Goal: Transaction & Acquisition: Book appointment/travel/reservation

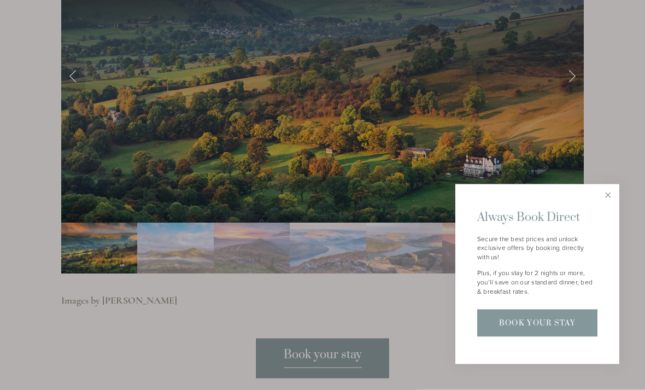
scroll to position [2313, 0]
click at [608, 205] on link "Close" at bounding box center [607, 195] width 19 height 19
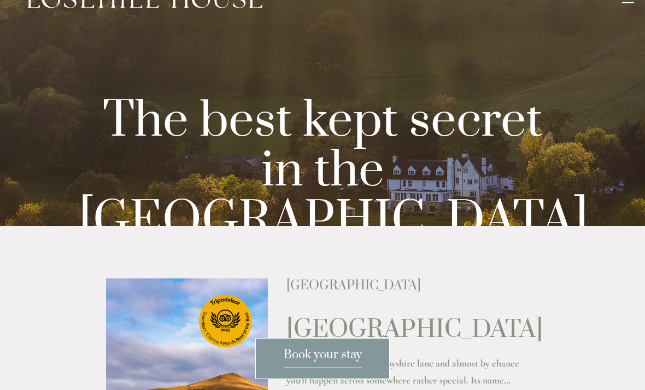
scroll to position [0, 0]
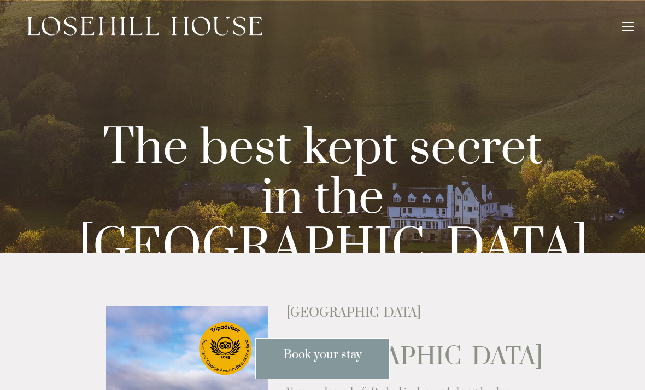
click at [316, 315] on link "look inside" at bounding box center [322, 319] width 56 height 9
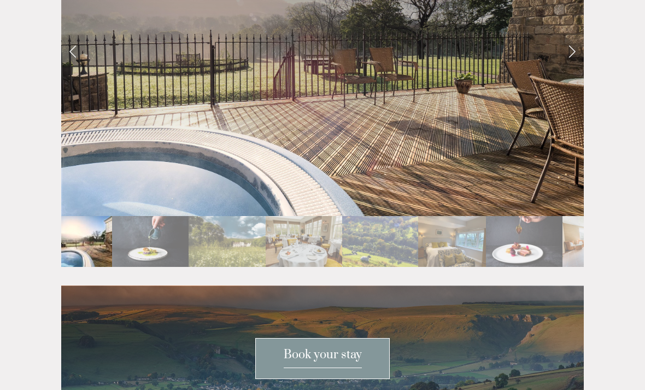
scroll to position [1960, 0]
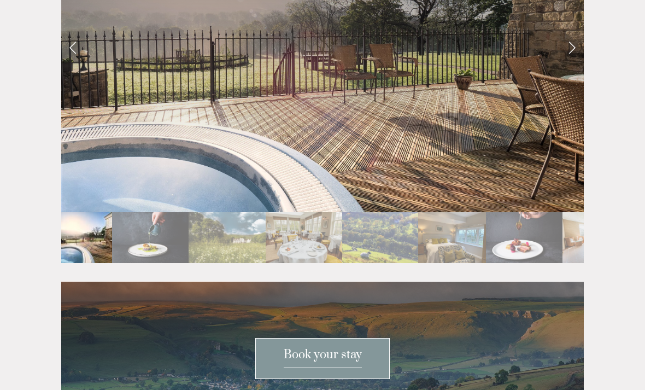
click at [538, 212] on img "Slide 7" at bounding box center [524, 237] width 76 height 51
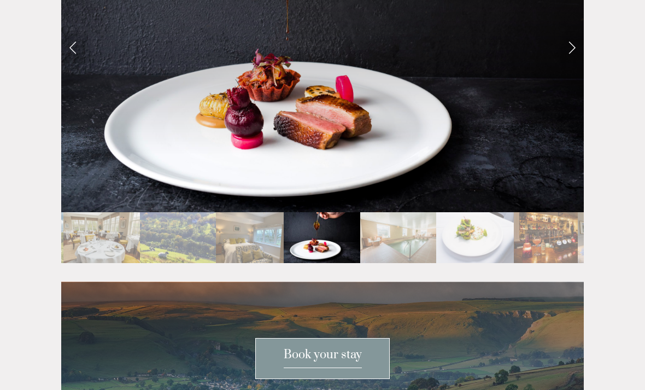
click at [492, 212] on img "Slide 9" at bounding box center [475, 237] width 78 height 51
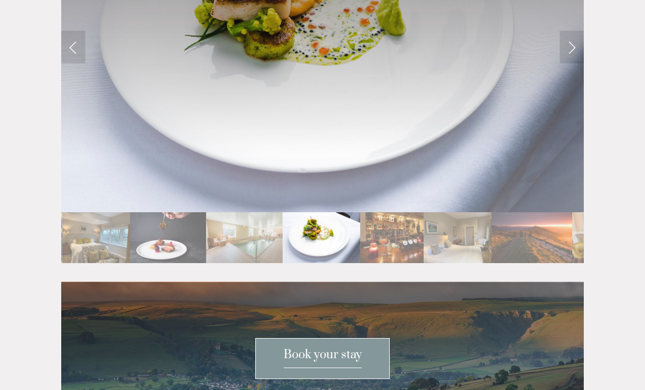
click at [419, 212] on img "Slide 10" at bounding box center [391, 237] width 63 height 51
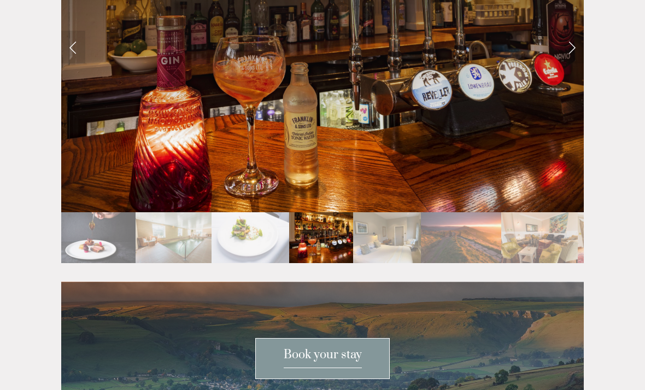
click at [410, 212] on img "Slide 11" at bounding box center [387, 237] width 68 height 51
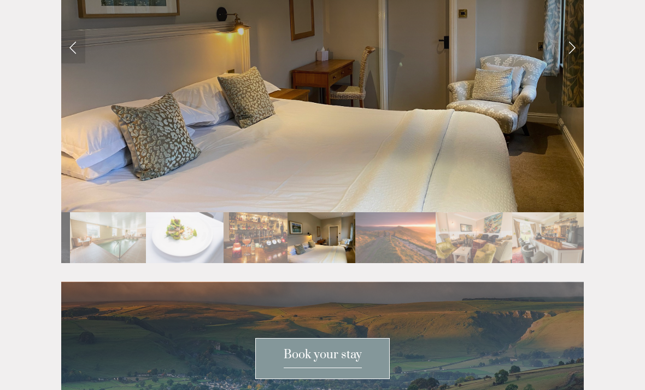
click at [562, 212] on img "Slide 14" at bounding box center [550, 237] width 77 height 51
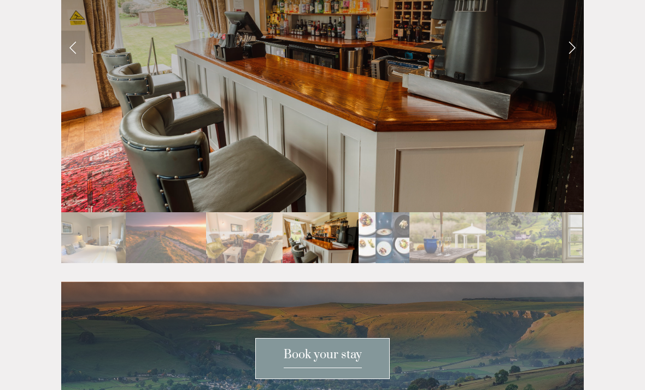
click at [536, 236] on div at bounding box center [322, 236] width 522 height 0
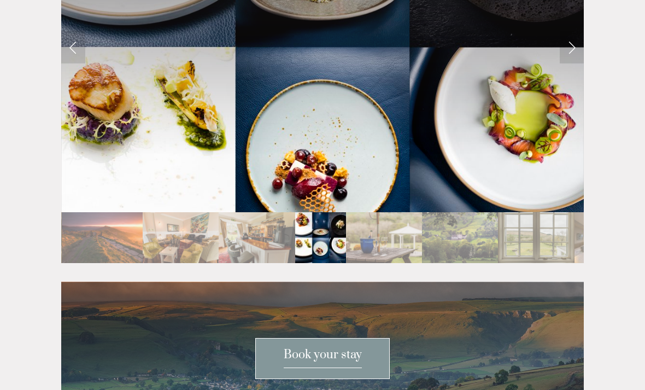
click at [480, 212] on img "Slide 17" at bounding box center [460, 237] width 76 height 51
click at [572, 212] on img "Slide 18" at bounding box center [536, 237] width 76 height 51
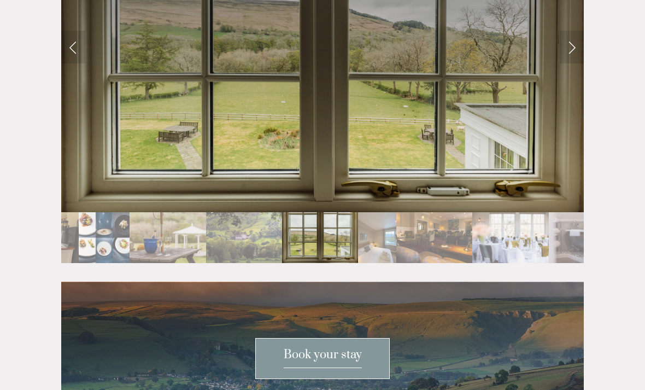
click at [520, 218] on img "Slide 21" at bounding box center [510, 237] width 76 height 51
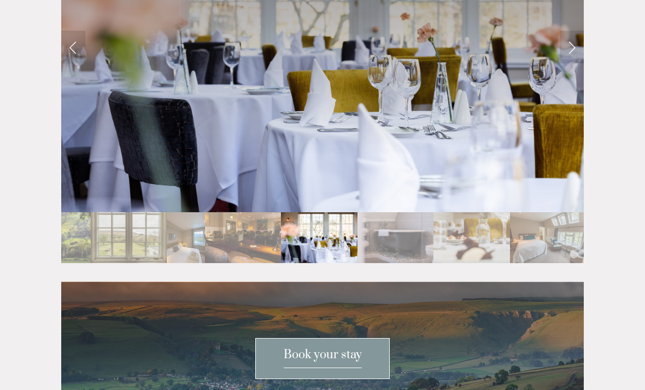
click at [560, 212] on img "Slide 24" at bounding box center [548, 237] width 76 height 51
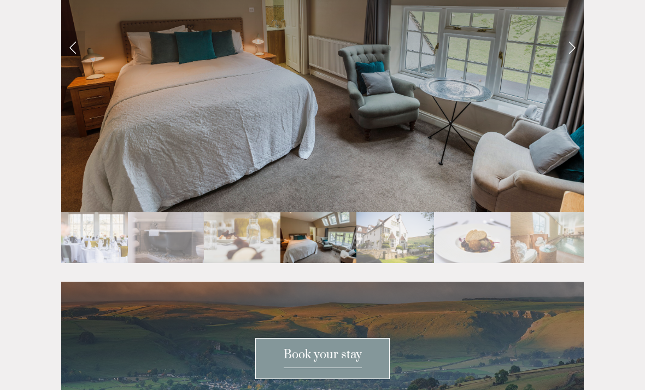
click at [559, 212] on img "Slide 27" at bounding box center [548, 237] width 76 height 51
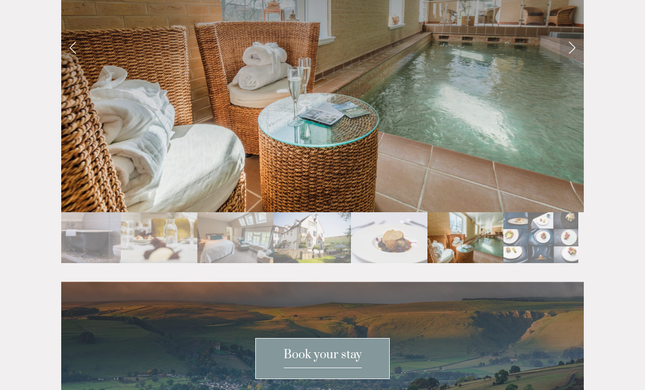
click at [554, 213] on img "Slide 28" at bounding box center [540, 237] width 75 height 51
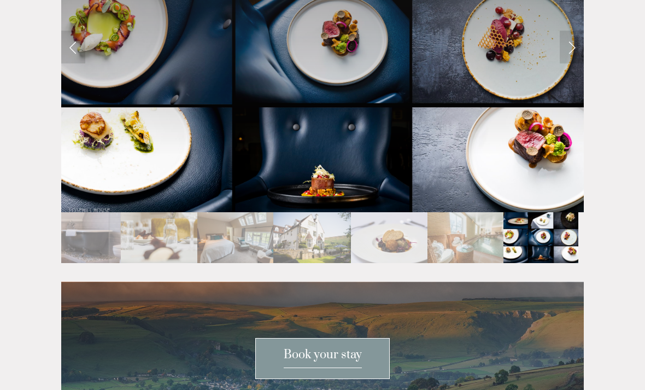
click at [566, 212] on img "Slide 28" at bounding box center [540, 237] width 75 height 51
click at [547, 212] on img "Slide 28" at bounding box center [540, 237] width 75 height 51
click at [546, 212] on img "Slide 28" at bounding box center [540, 237] width 75 height 51
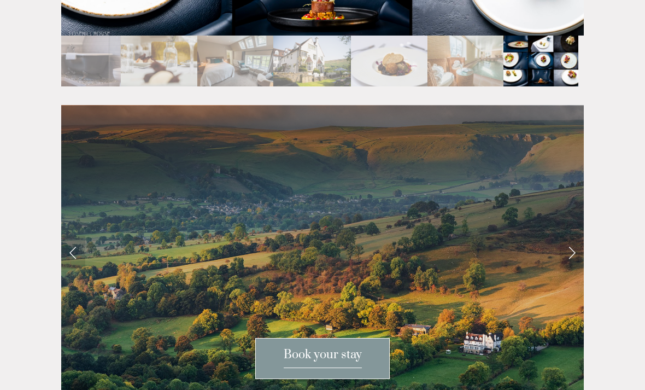
scroll to position [2167, 0]
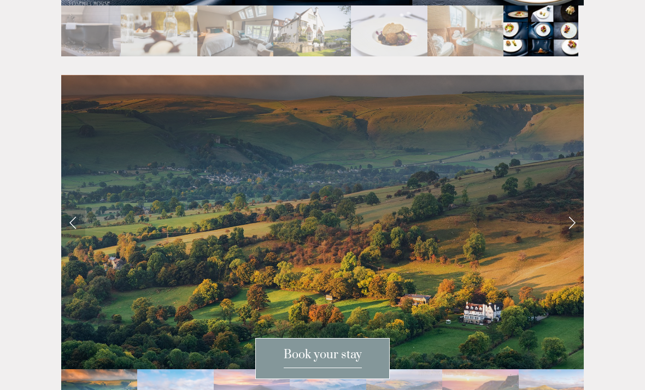
click at [575, 205] on link "Next Slide" at bounding box center [572, 221] width 24 height 33
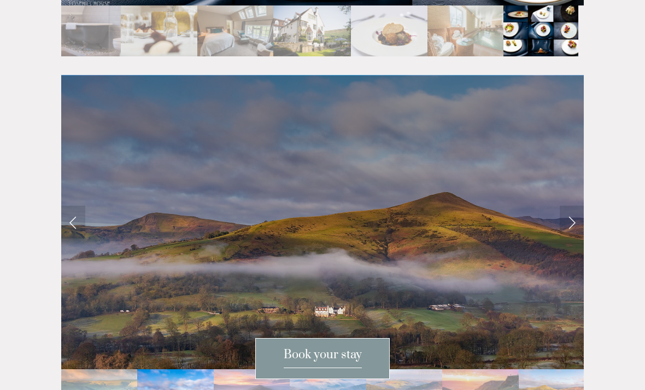
click at [570, 205] on link "Next Slide" at bounding box center [572, 221] width 24 height 33
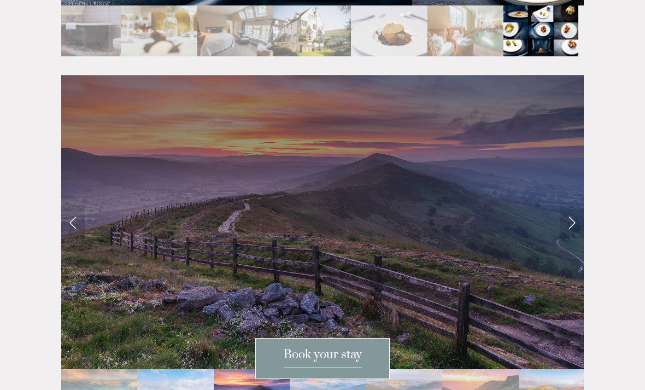
click at [569, 205] on link "Next Slide" at bounding box center [572, 221] width 24 height 33
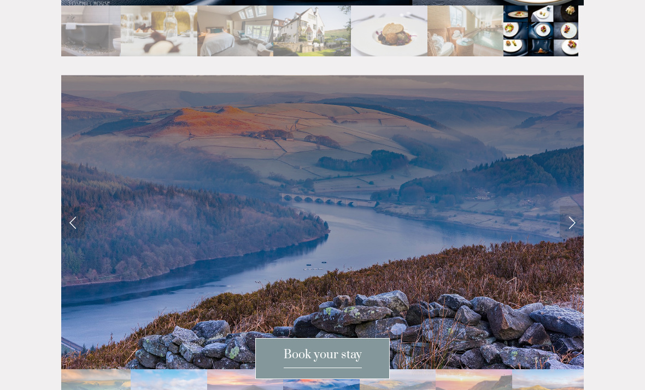
click at [567, 205] on link "Next Slide" at bounding box center [572, 221] width 24 height 33
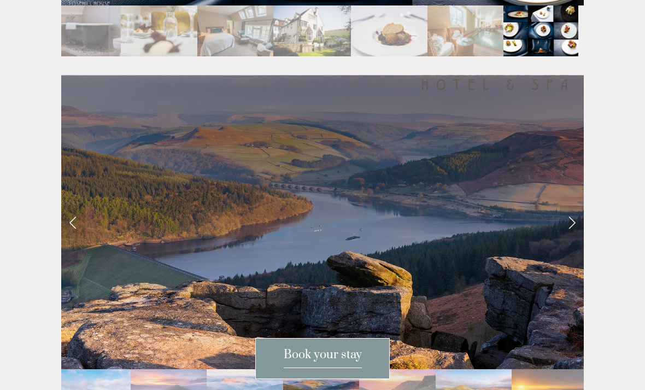
click at [566, 205] on link "Next Slide" at bounding box center [572, 221] width 24 height 33
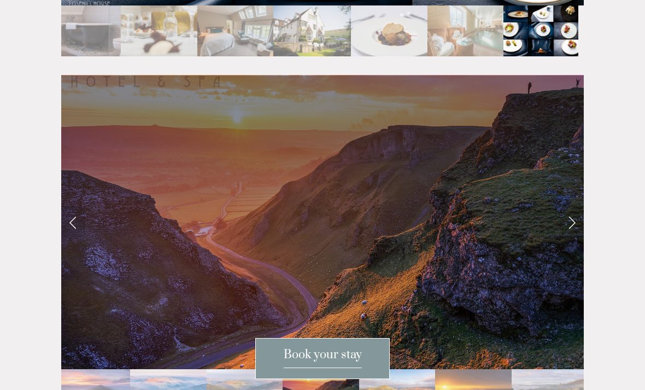
click at [569, 205] on link "Next Slide" at bounding box center [572, 221] width 24 height 33
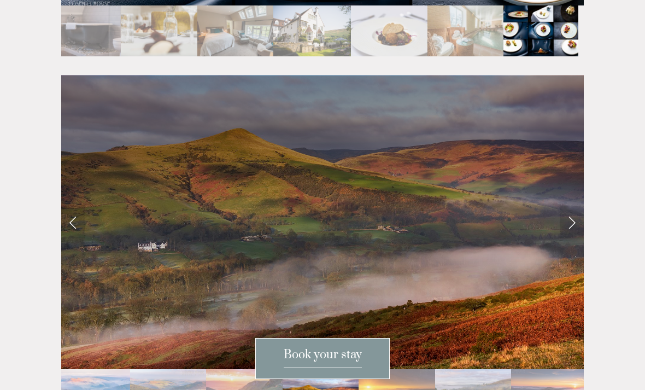
click at [571, 205] on link "Next Slide" at bounding box center [572, 221] width 24 height 33
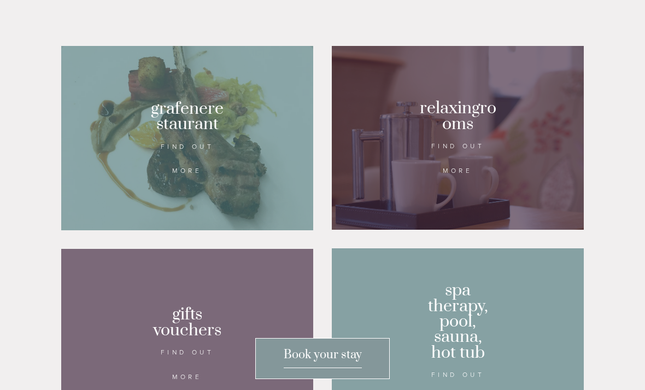
scroll to position [592, 0]
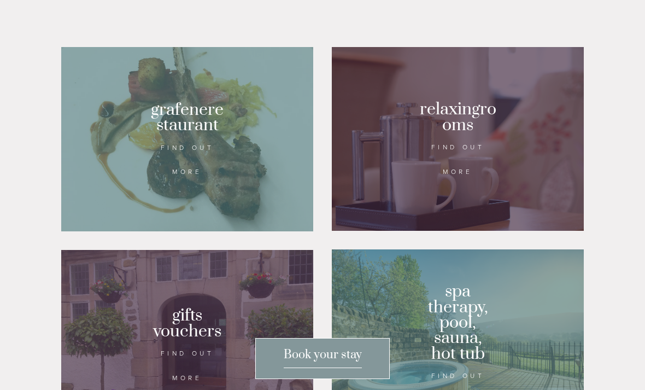
click at [117, 185] on div at bounding box center [187, 139] width 252 height 184
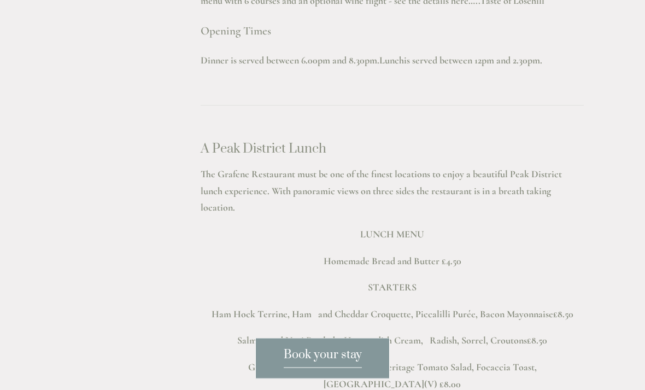
scroll to position [1751, 0]
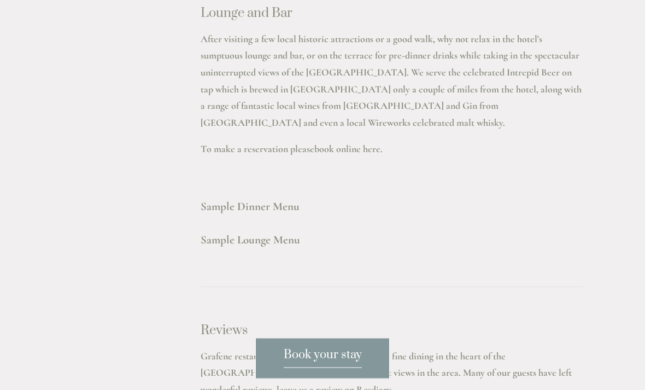
scroll to position [2988, 0]
click at [261, 199] on strong "Sample Dinner Menu" at bounding box center [250, 206] width 99 height 14
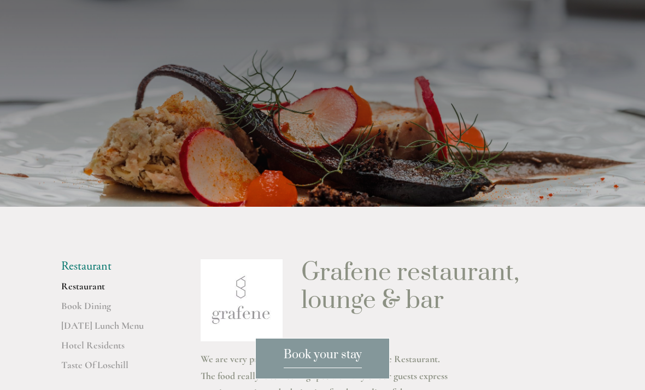
scroll to position [0, 0]
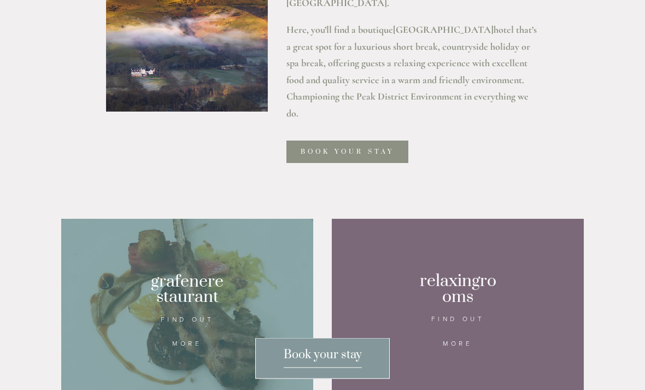
scroll to position [421, 0]
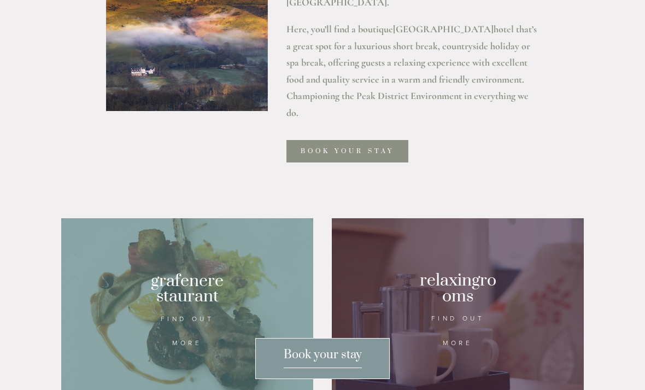
click at [374, 162] on link "Book your stay" at bounding box center [347, 151] width 122 height 22
